Goal: Find contact information: Find contact information

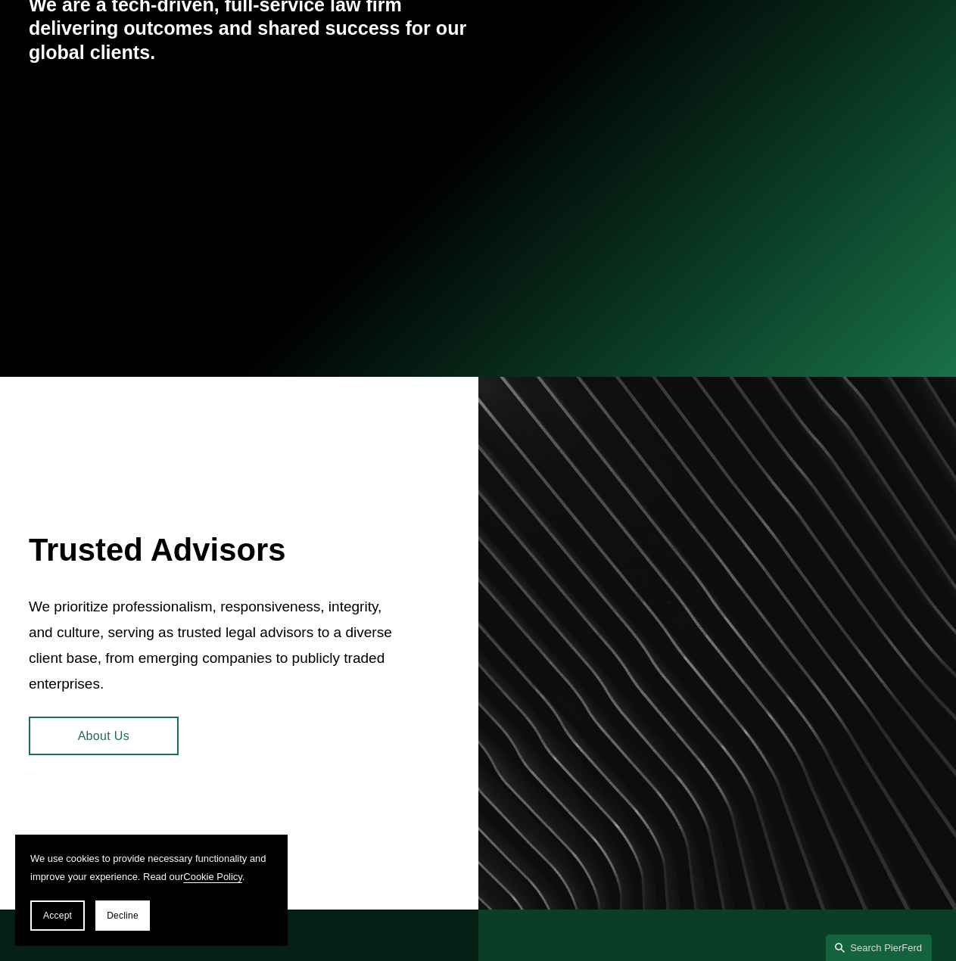
scroll to position [606, 0]
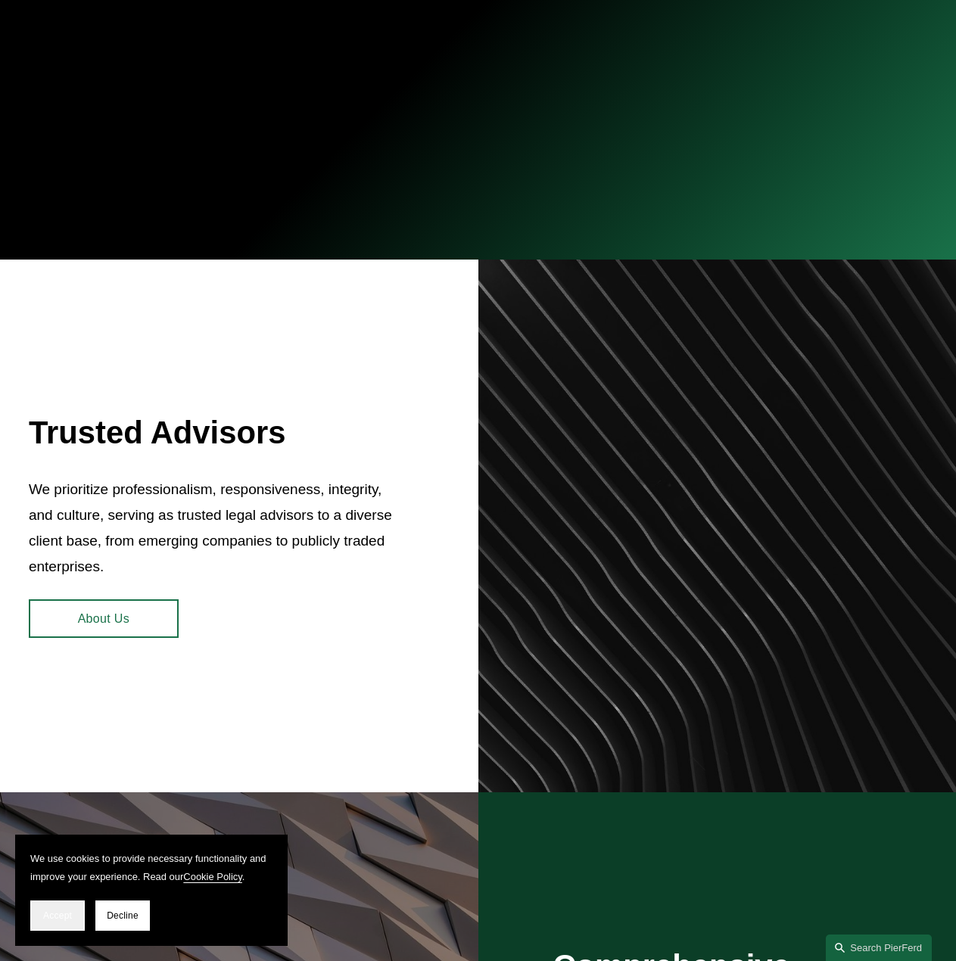
click at [49, 911] on span "Accept" at bounding box center [57, 916] width 29 height 11
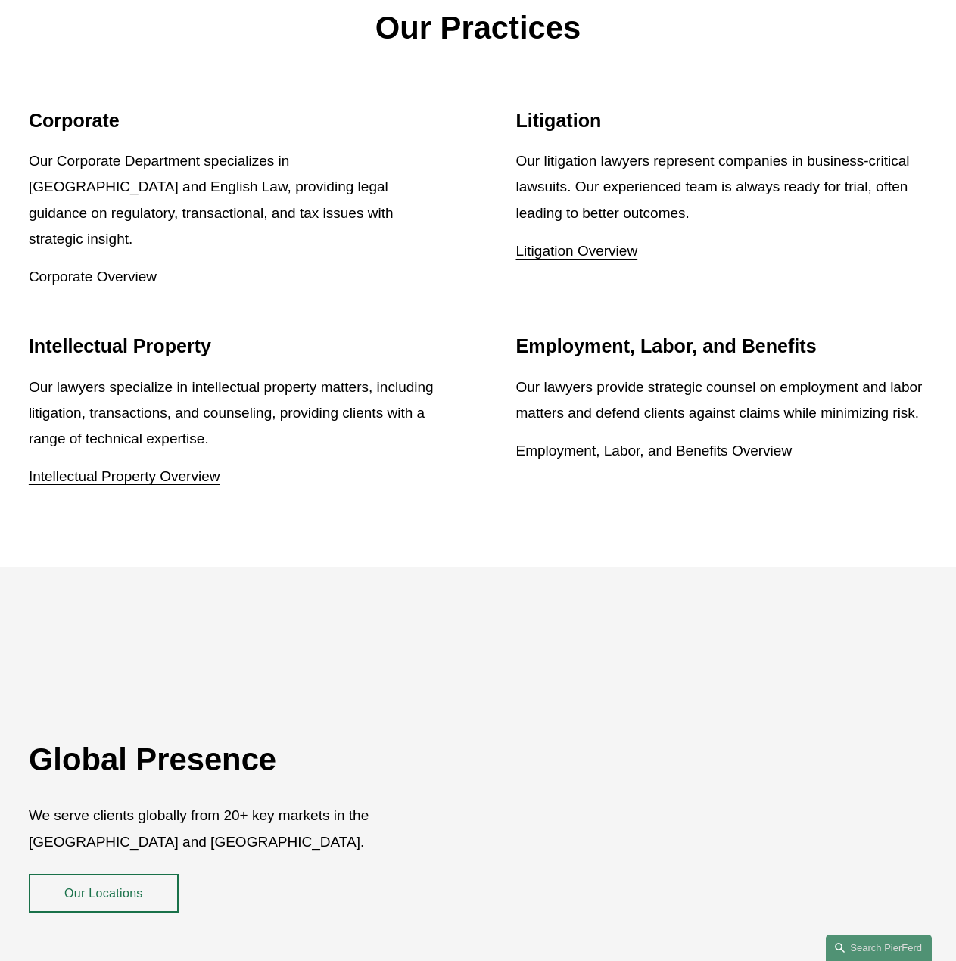
scroll to position [2499, 0]
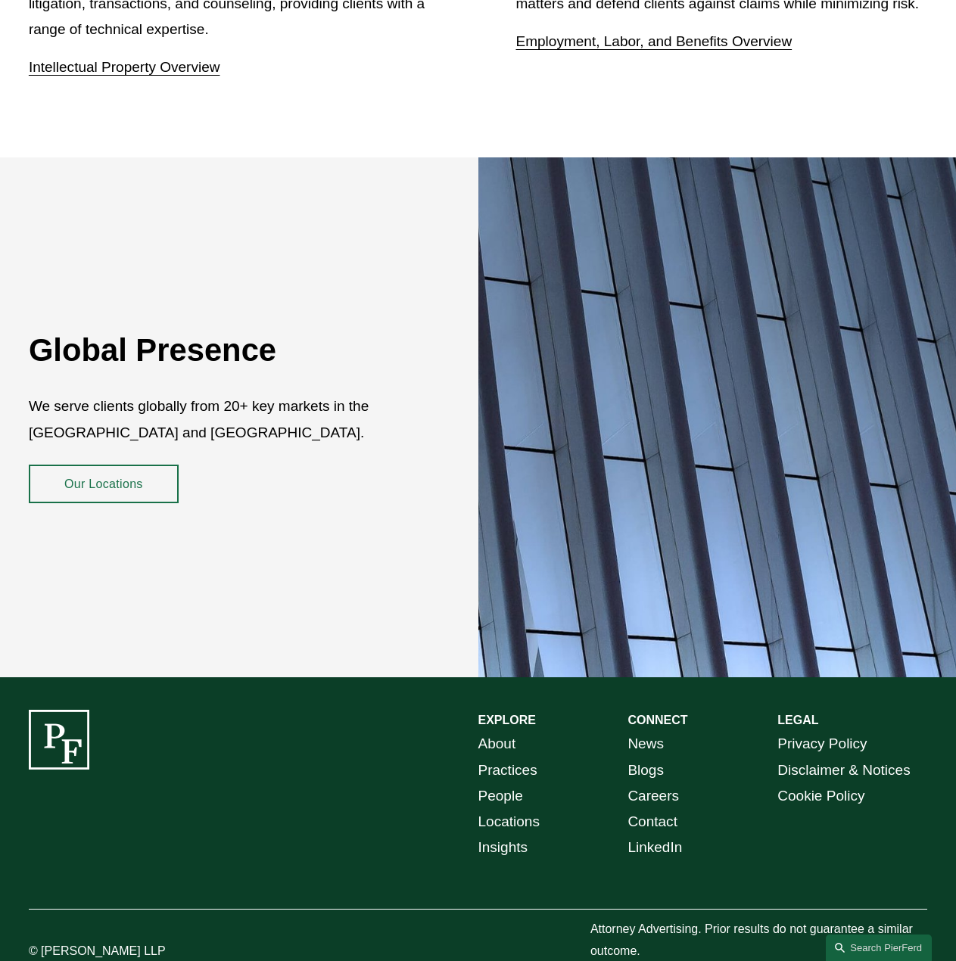
click at [500, 731] on link "About" at bounding box center [497, 744] width 38 height 26
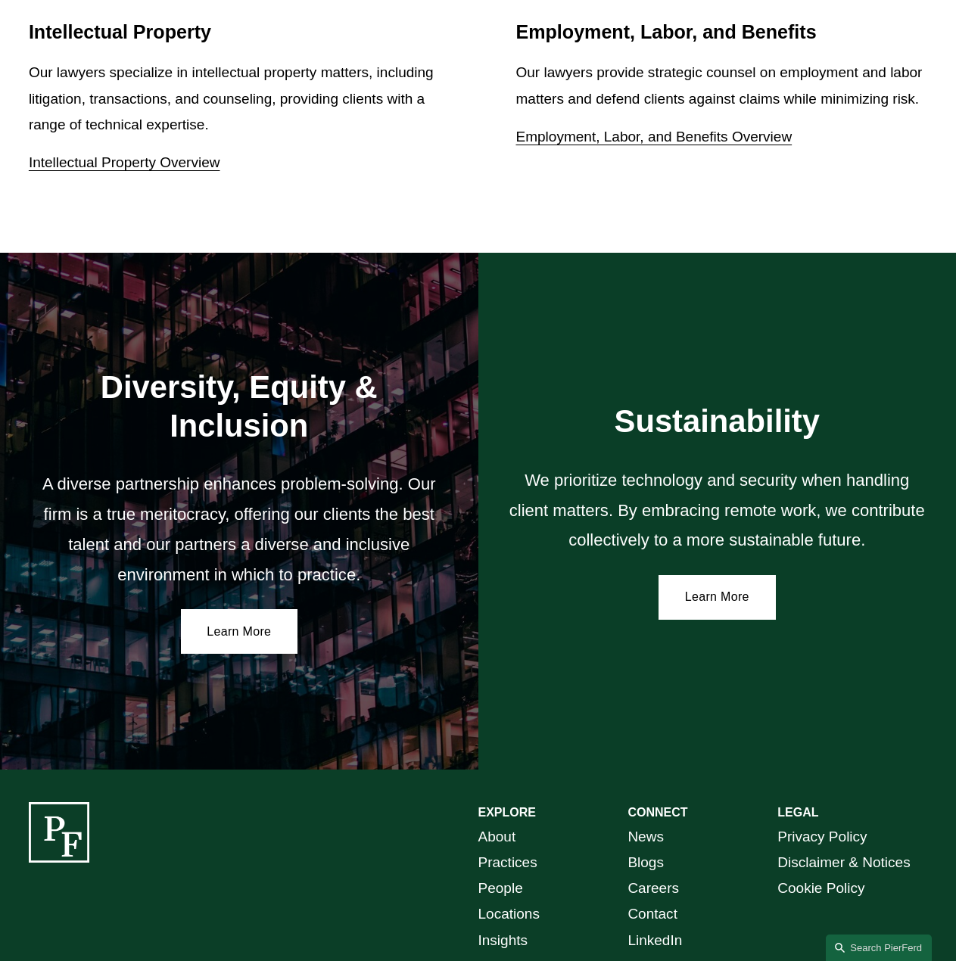
scroll to position [2171, 0]
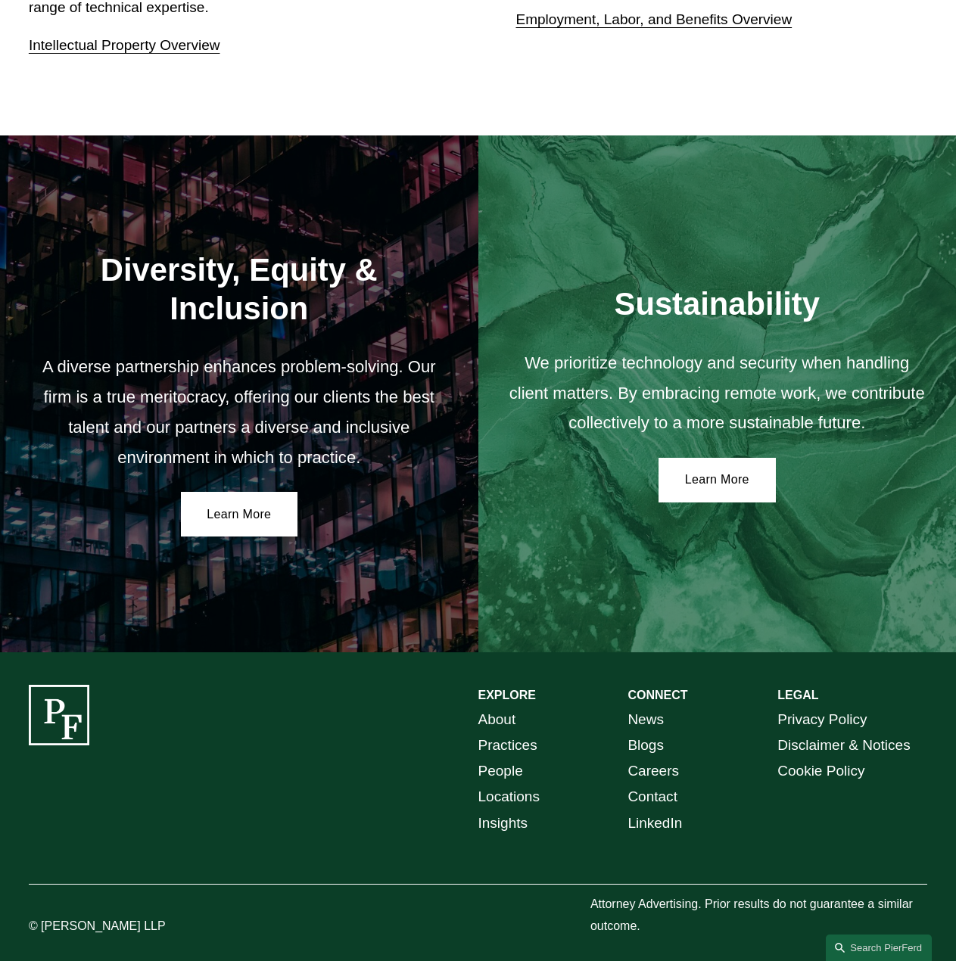
click at [513, 767] on link "People" at bounding box center [500, 771] width 45 height 26
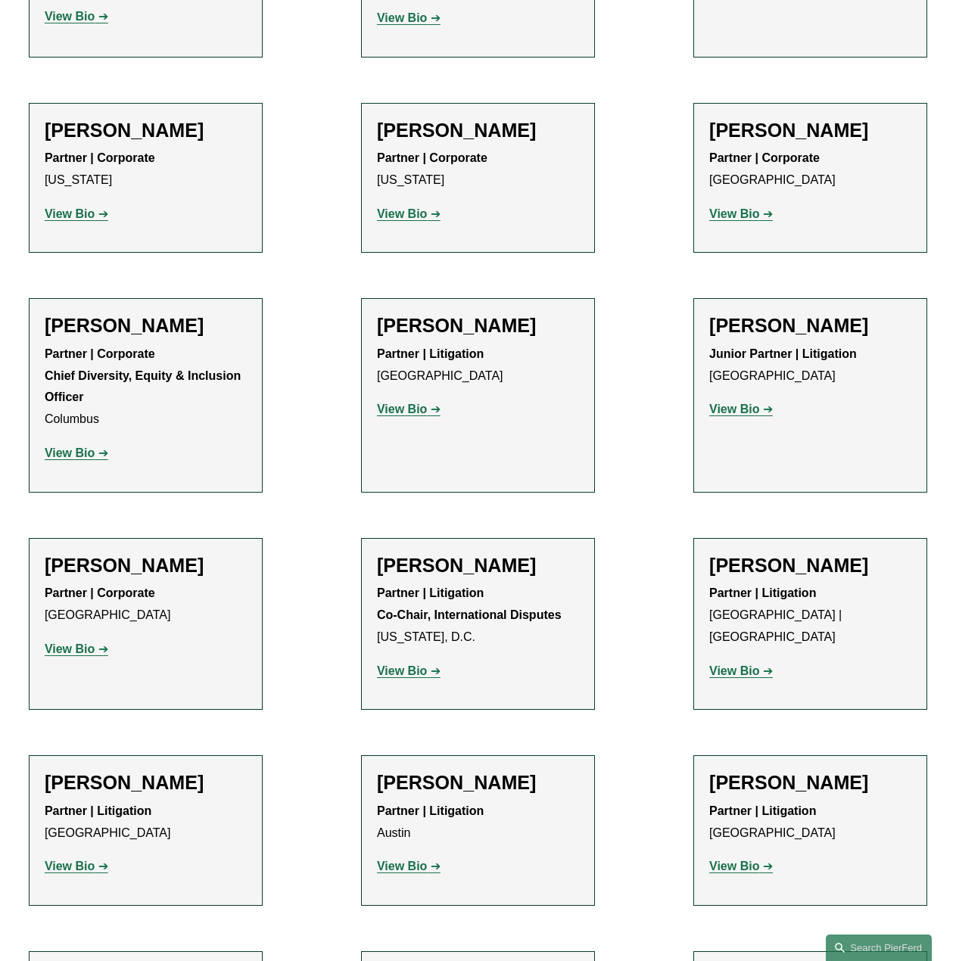
scroll to position [2422, 0]
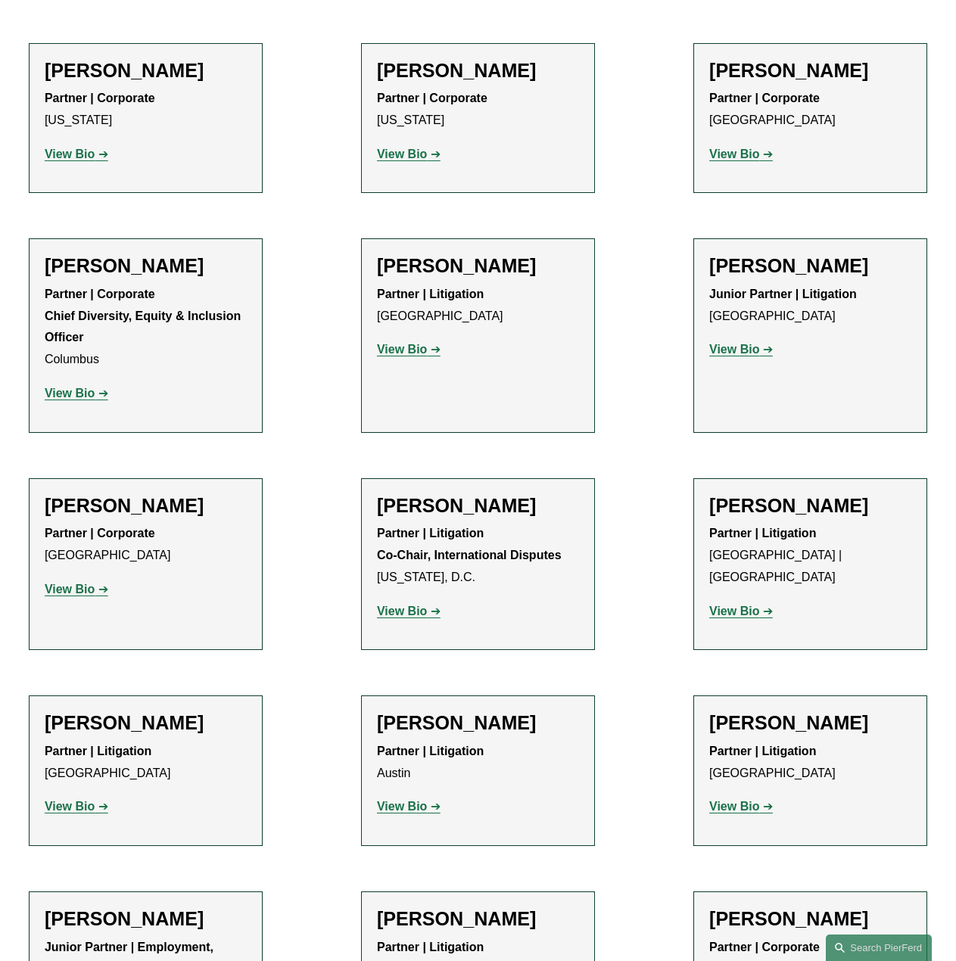
click at [148, 494] on h2 "[PERSON_NAME]" at bounding box center [146, 505] width 202 height 23
click at [86, 583] on strong "View Bio" at bounding box center [70, 589] width 50 height 13
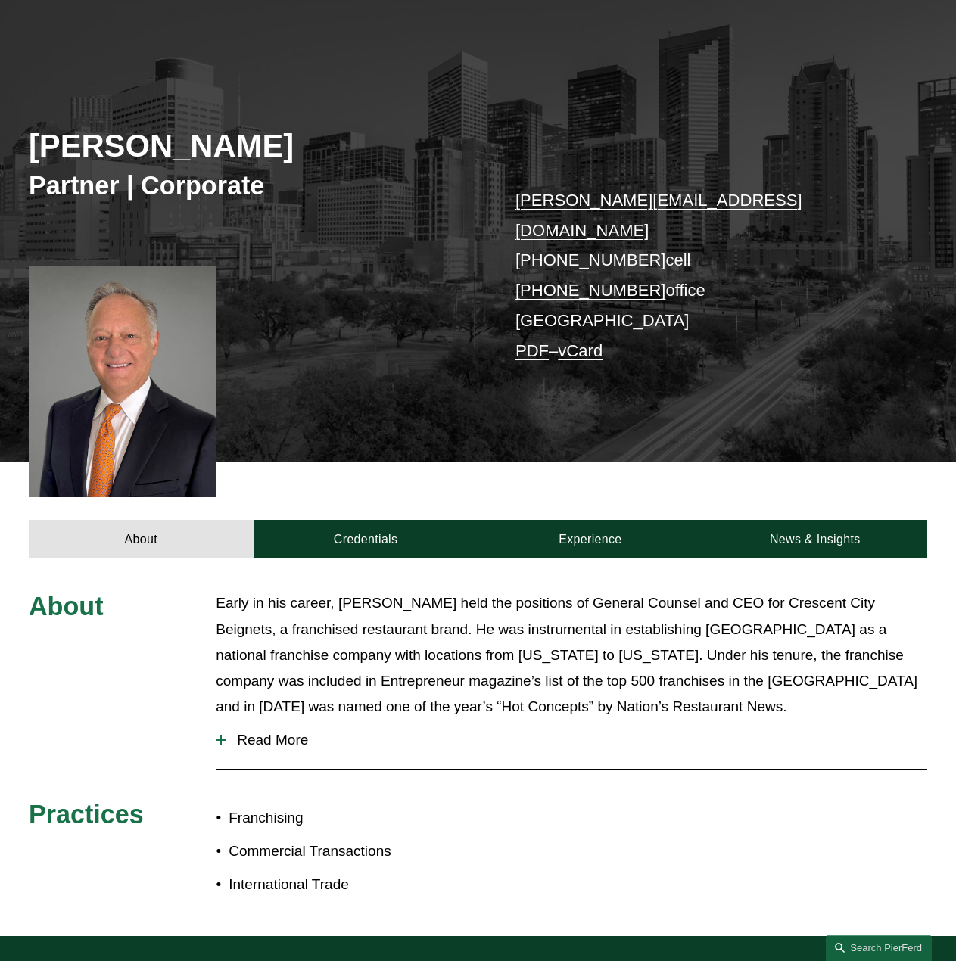
scroll to position [378, 0]
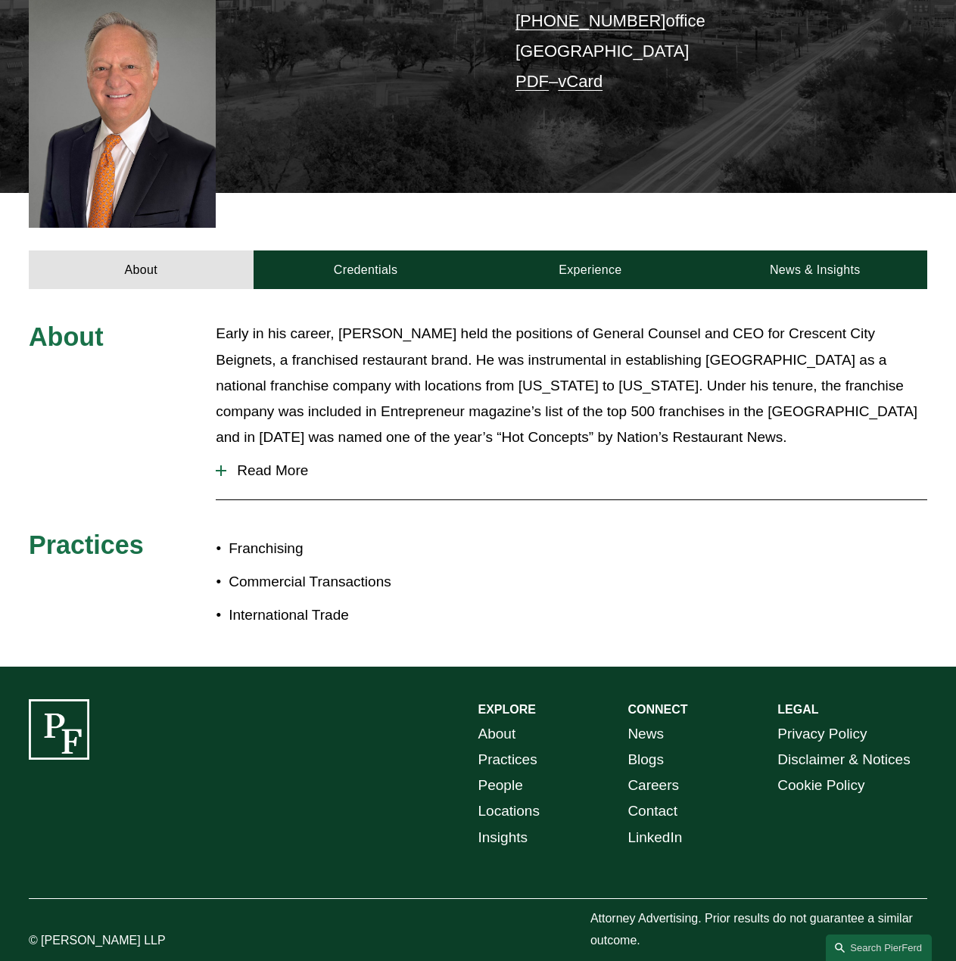
click at [254, 462] on span "Read More" at bounding box center [576, 470] width 701 height 17
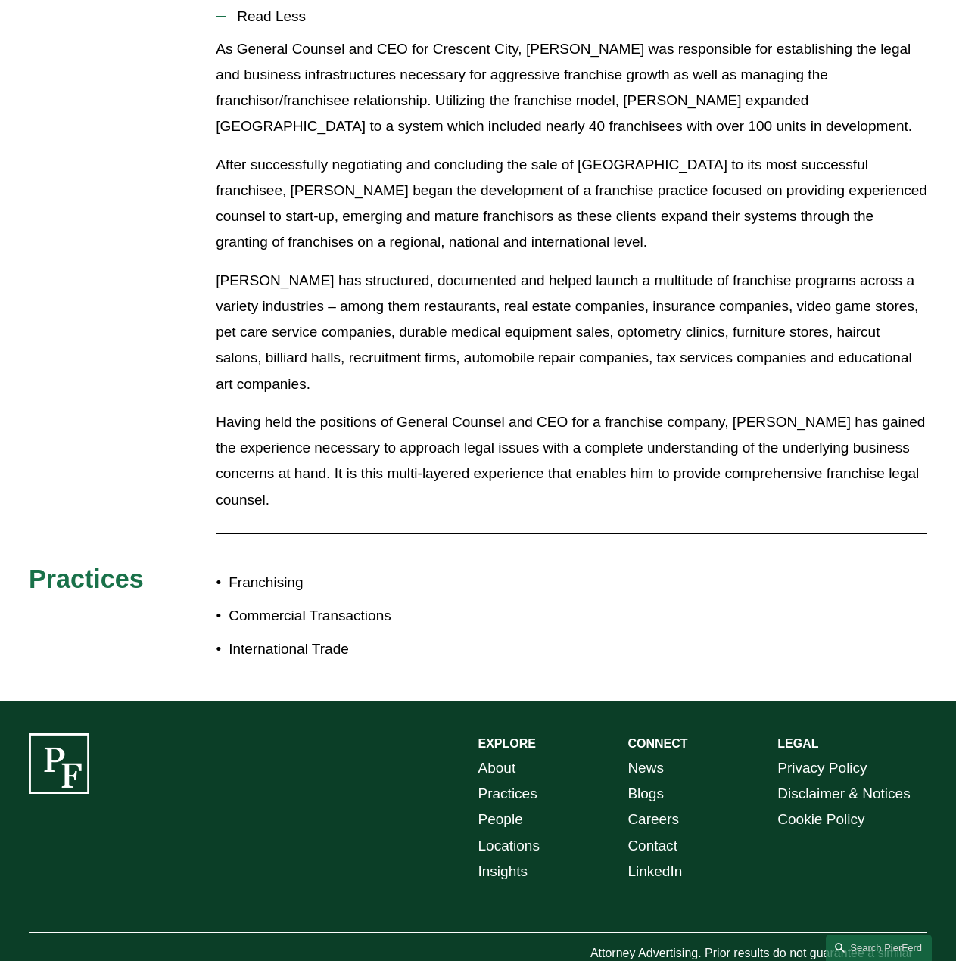
scroll to position [867, 0]
